Goal: Navigation & Orientation: Find specific page/section

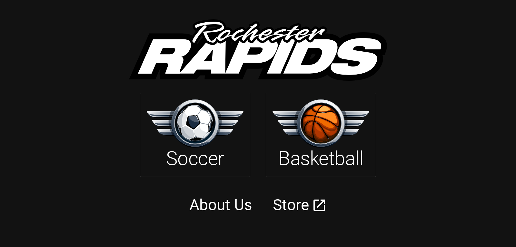
click at [203, 128] on img at bounding box center [195, 123] width 97 height 48
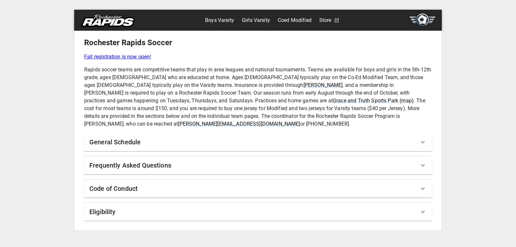
click at [219, 22] on link "Boys Varsity" at bounding box center [219, 20] width 29 height 10
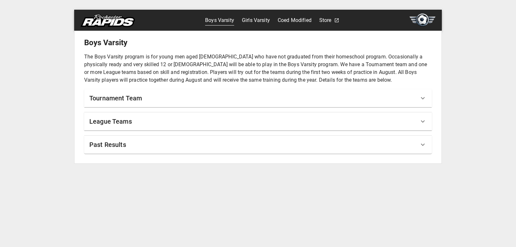
click at [420, 97] on icon at bounding box center [423, 98] width 8 height 8
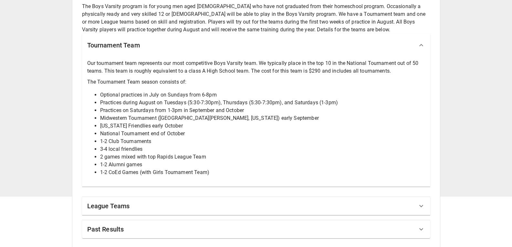
scroll to position [52, 0]
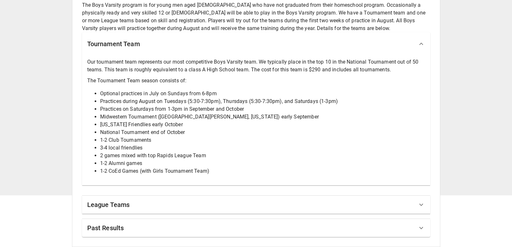
click at [419, 206] on icon at bounding box center [421, 205] width 8 height 8
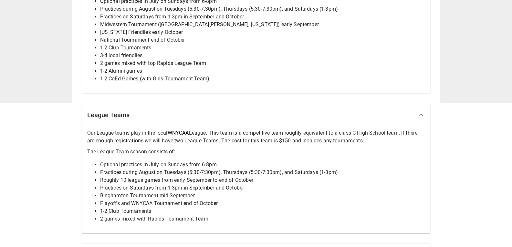
scroll to position [168, 0]
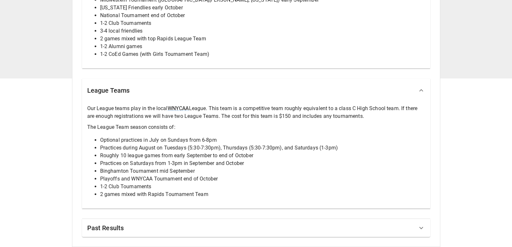
click at [422, 226] on icon at bounding box center [421, 228] width 8 height 8
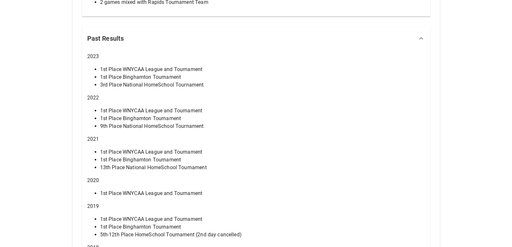
scroll to position [362, 0]
